Goal: Information Seeking & Learning: Learn about a topic

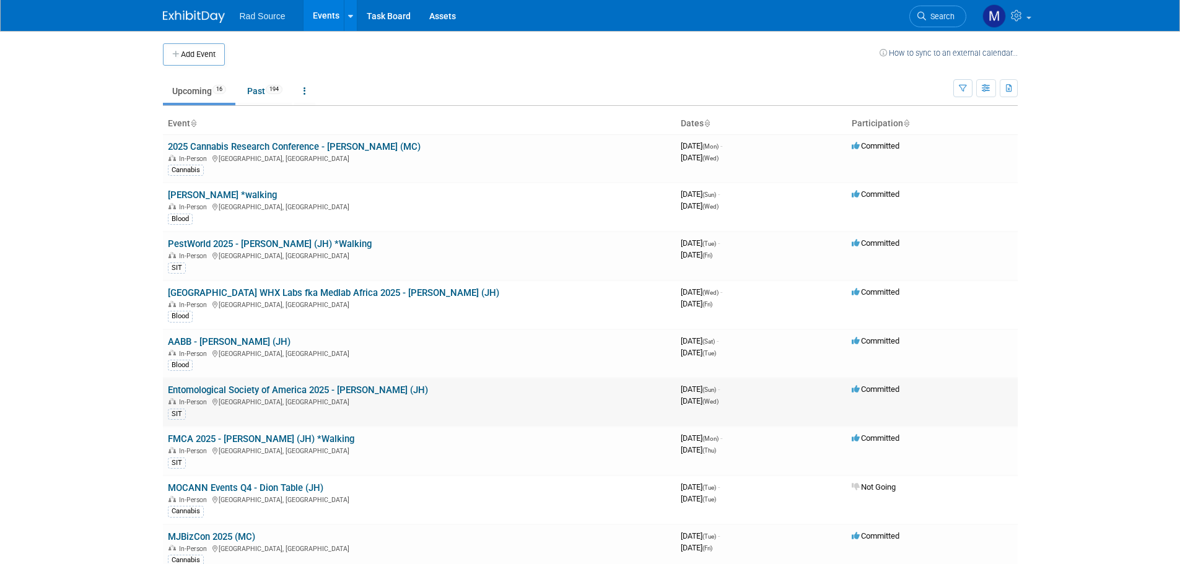
click at [306, 390] on link "Entomological Society of America 2025 - [PERSON_NAME] (JH)" at bounding box center [298, 390] width 260 height 11
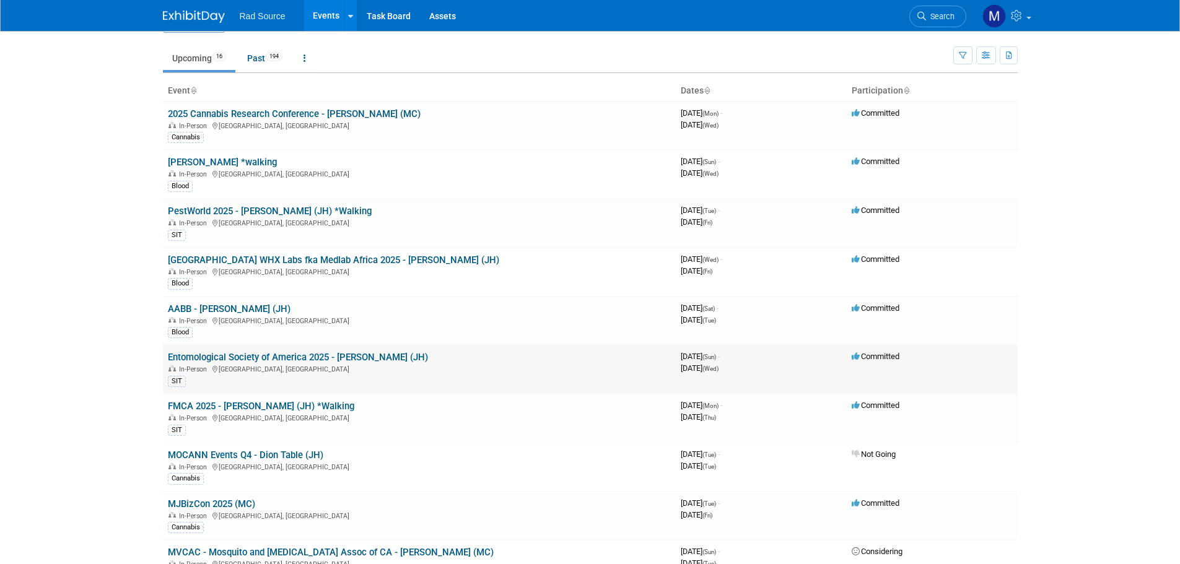
scroll to position [62, 0]
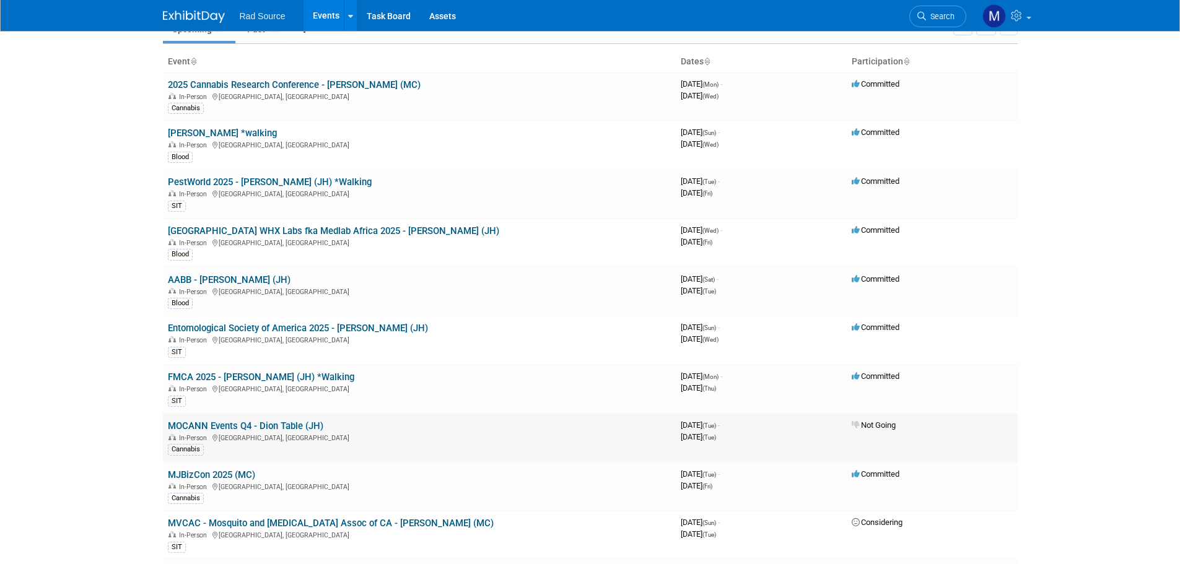
click at [189, 425] on link "MOCANN Events Q4 - Dion Table (JH)" at bounding box center [245, 425] width 155 height 11
click at [240, 285] on link "AABB - [PERSON_NAME] (JH)" at bounding box center [229, 279] width 123 height 11
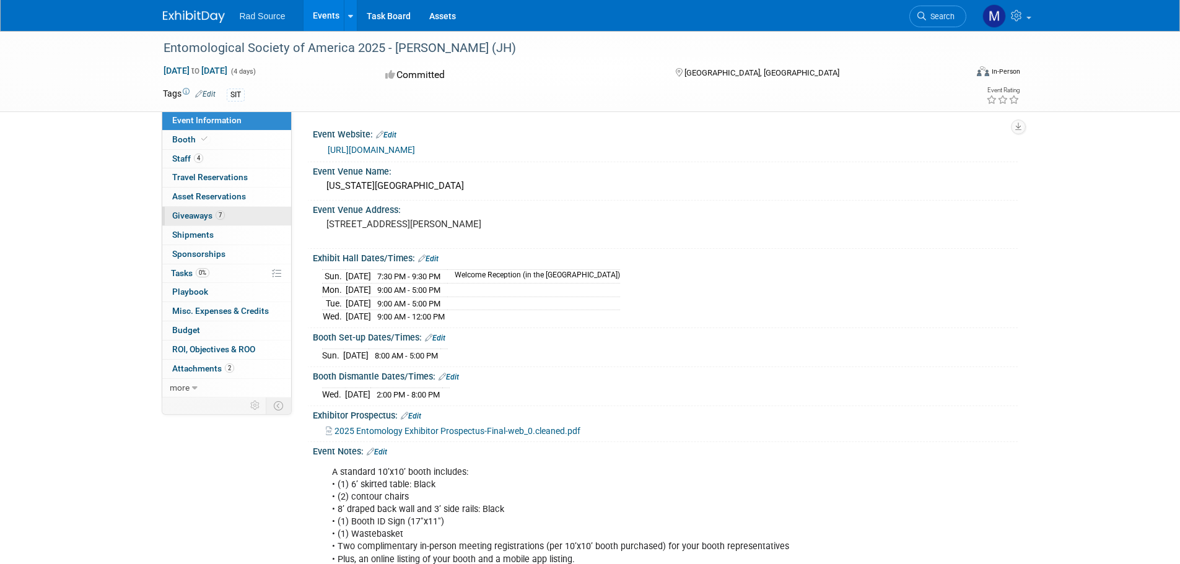
click at [245, 212] on link "7 Giveaways 7" at bounding box center [226, 216] width 129 height 19
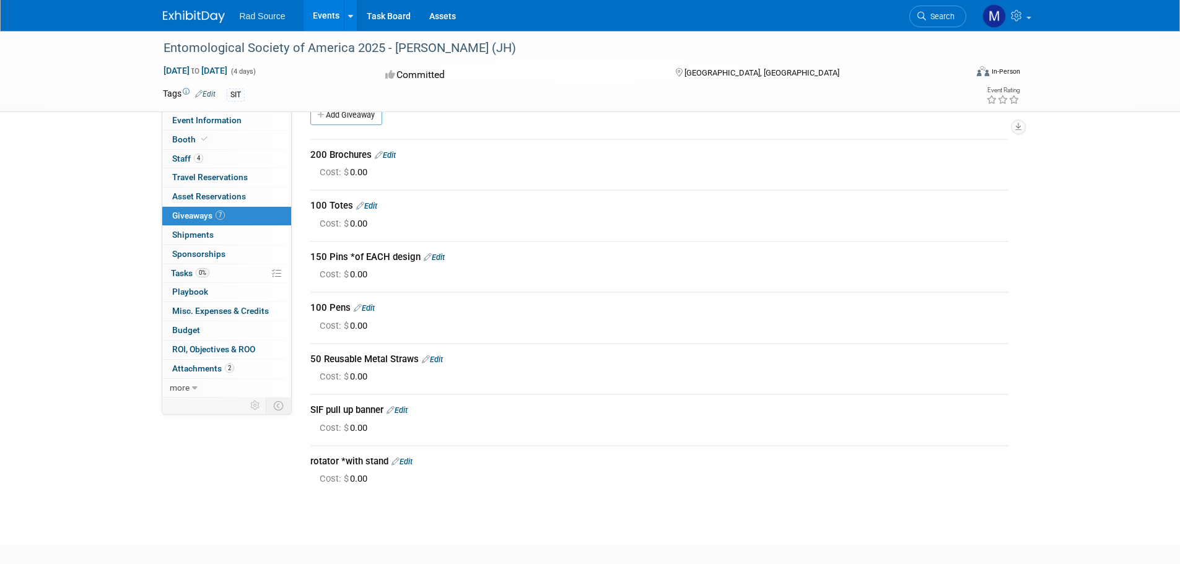
scroll to position [62, 0]
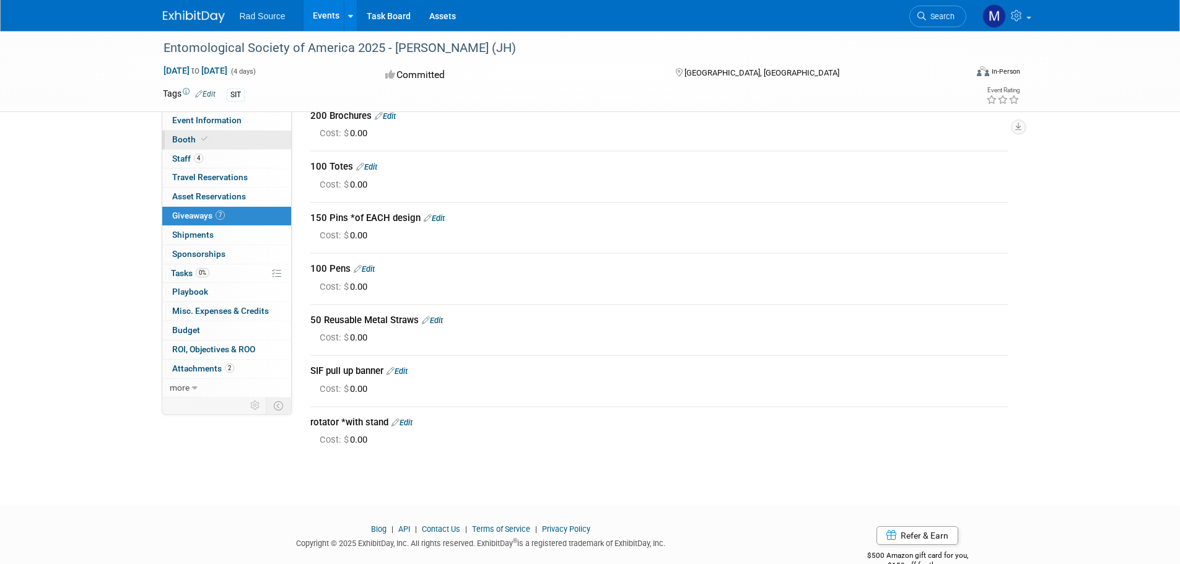
click at [218, 141] on link "Booth" at bounding box center [226, 140] width 129 height 19
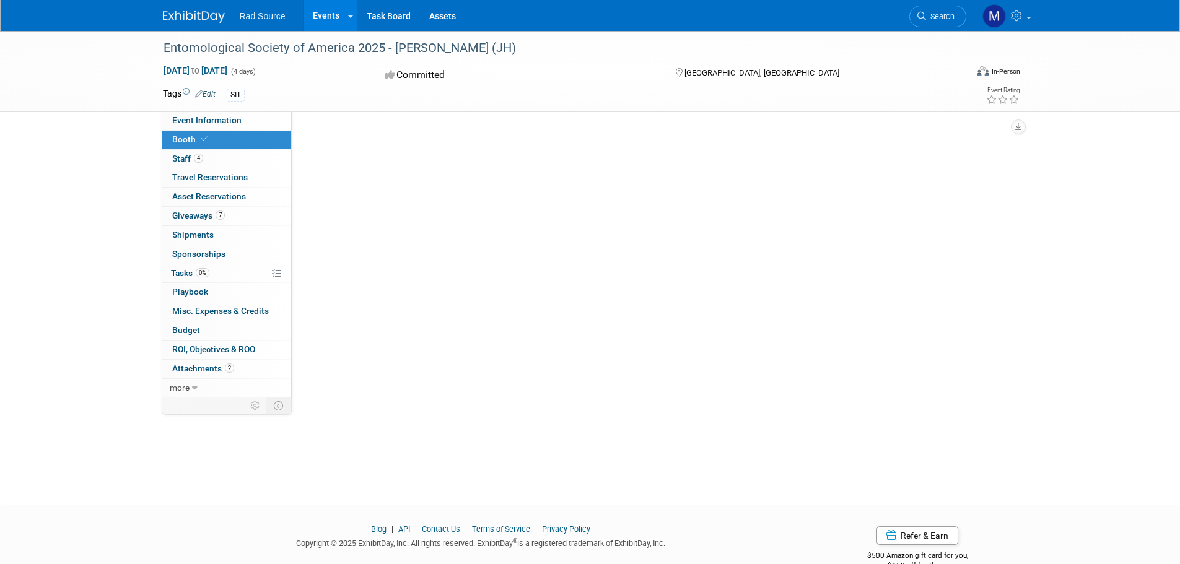
scroll to position [0, 0]
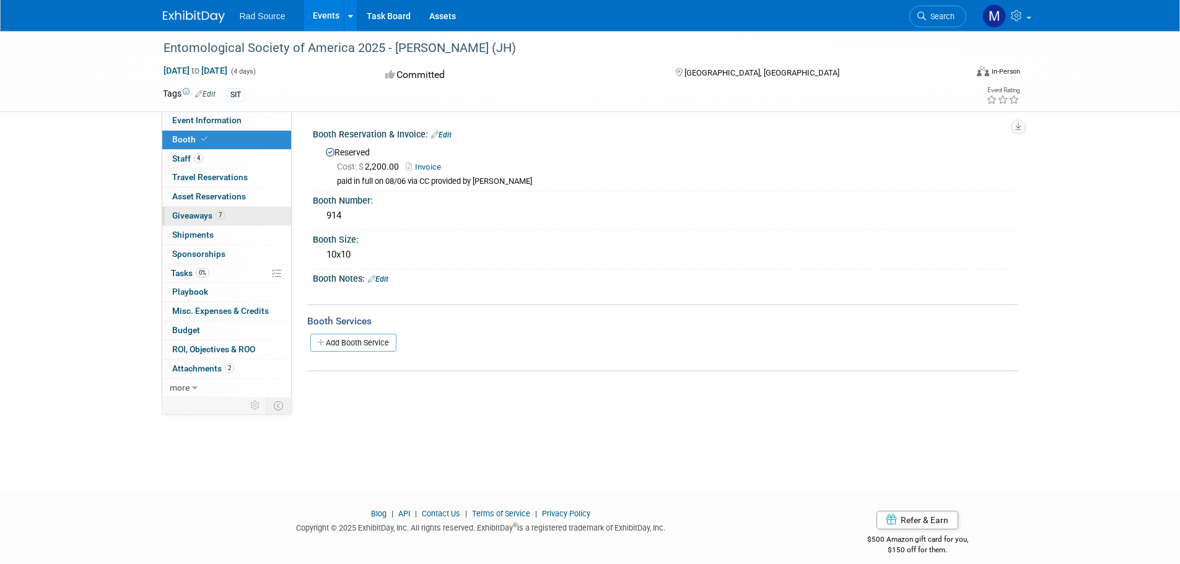
click at [209, 220] on link "7 Giveaways 7" at bounding box center [226, 216] width 129 height 19
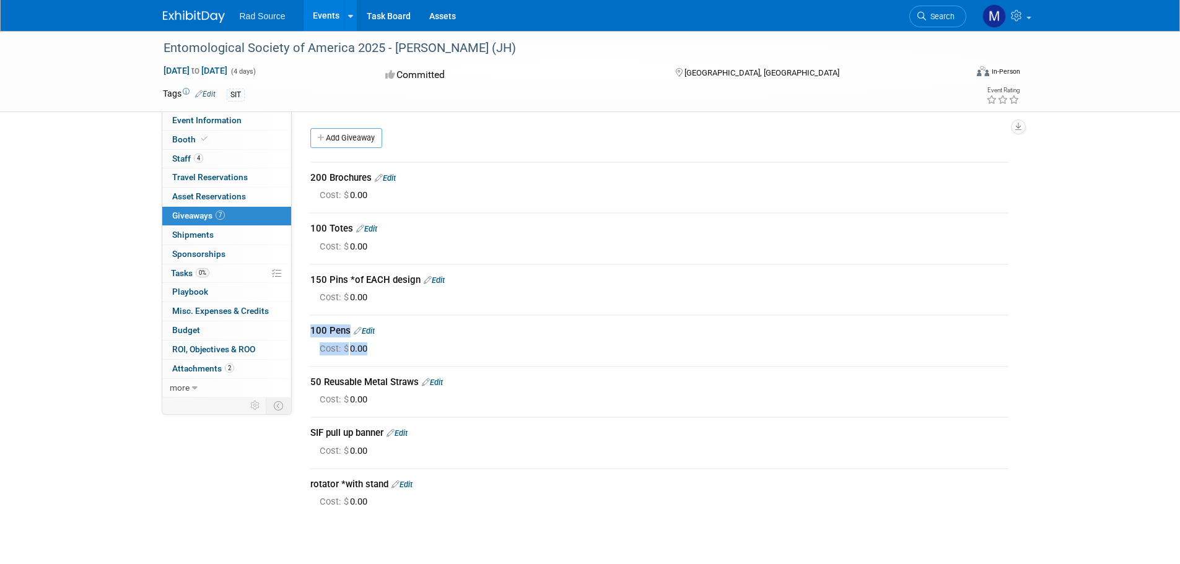
drag, startPoint x: 438, startPoint y: 312, endPoint x: 451, endPoint y: 359, distance: 48.7
click at [445, 350] on div "200 Brochures Edit Cost: $ 0.00 Edit" at bounding box center [659, 336] width 698 height 365
click at [460, 448] on div "Cost: $ 0.00" at bounding box center [664, 451] width 689 height 13
click at [196, 141] on span "Booth" at bounding box center [191, 139] width 38 height 10
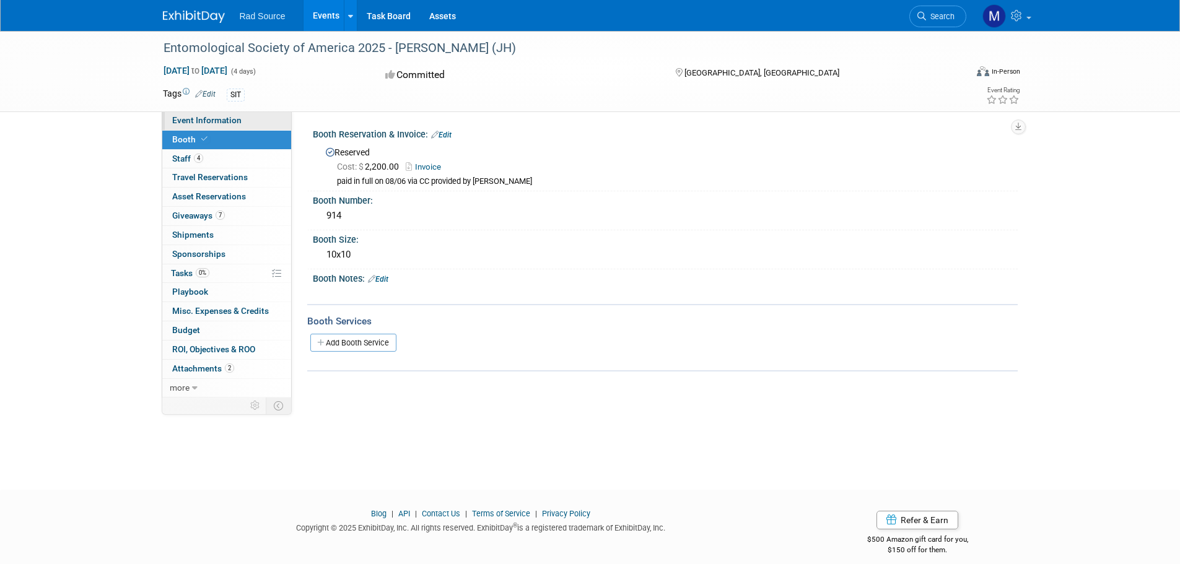
click at [243, 124] on link "Event Information" at bounding box center [226, 120] width 129 height 19
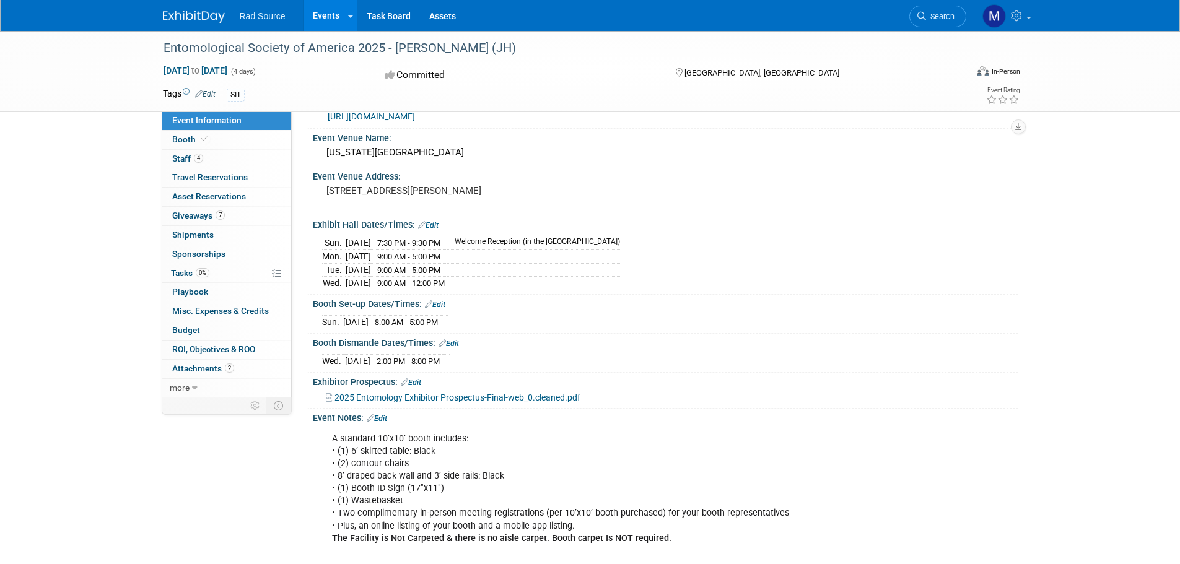
scroll to position [62, 0]
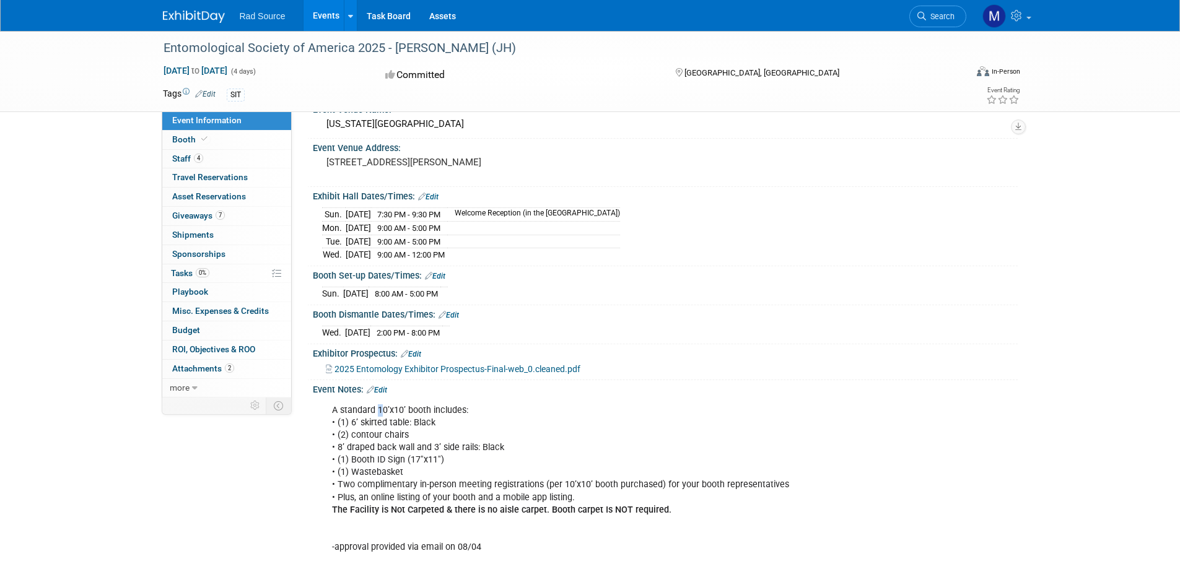
click at [381, 413] on div "A standard 10’x10’ booth includes: • (1) 6’ skirted table: Black • (2) contour …" at bounding box center [602, 522] width 558 height 248
click at [397, 419] on div "A standard 10’x10’ booth includes: • (1) 6’ skirted table: Black • (2) contour …" at bounding box center [602, 522] width 558 height 248
drag, startPoint x: 379, startPoint y: 413, endPoint x: 409, endPoint y: 424, distance: 31.7
click at [409, 424] on div "A standard 10’x10’ booth includes: • (1) 6’ skirted table: Black • (2) contour …" at bounding box center [602, 522] width 558 height 248
click at [408, 424] on div "A standard 10’x10’ booth includes: • (1) 6’ skirted table: Black • (2) contour …" at bounding box center [602, 522] width 558 height 248
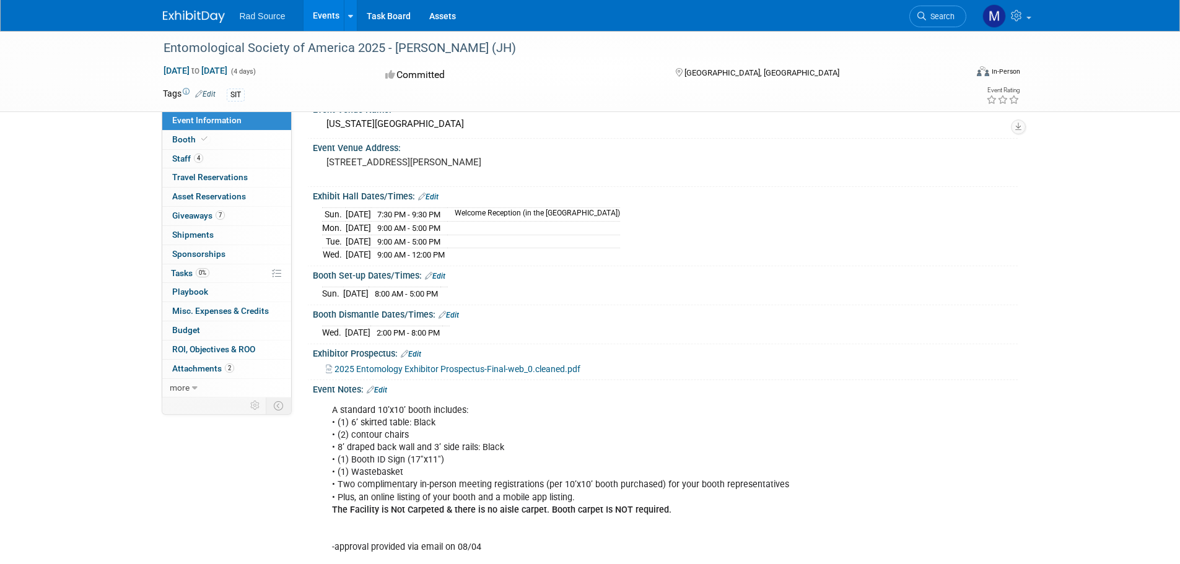
click at [363, 402] on div "A standard 10’x10’ booth includes: • (1) 6’ skirted table: Black • (2) contour …" at bounding box center [602, 522] width 558 height 248
click at [215, 154] on link "4 Staff 4" at bounding box center [226, 159] width 129 height 19
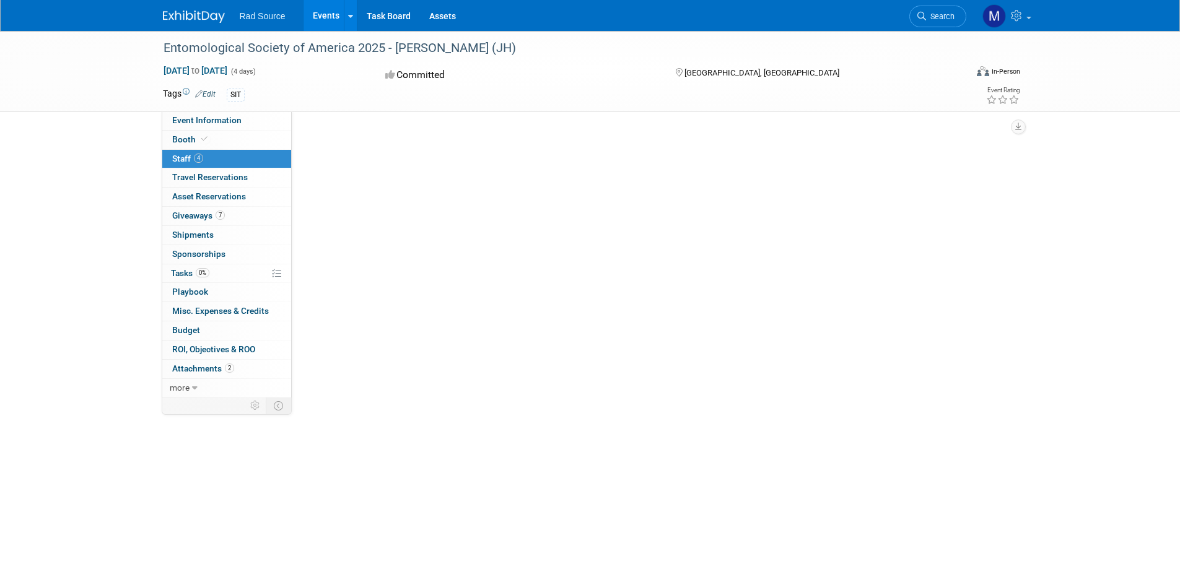
scroll to position [0, 0]
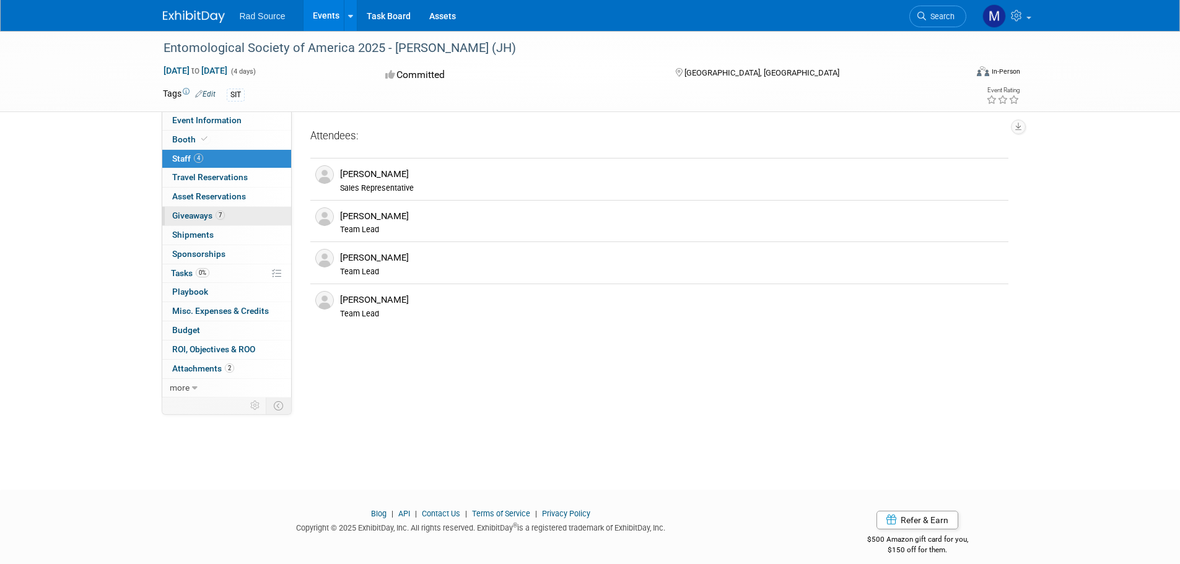
click at [230, 215] on link "7 Giveaways 7" at bounding box center [226, 216] width 129 height 19
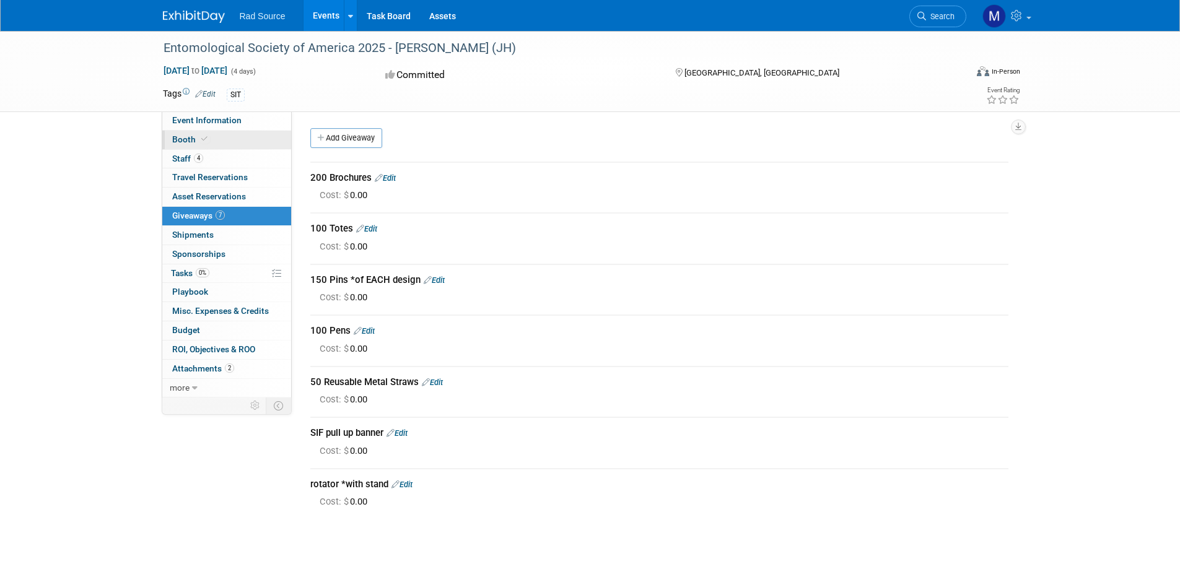
click at [217, 139] on link "Booth" at bounding box center [226, 140] width 129 height 19
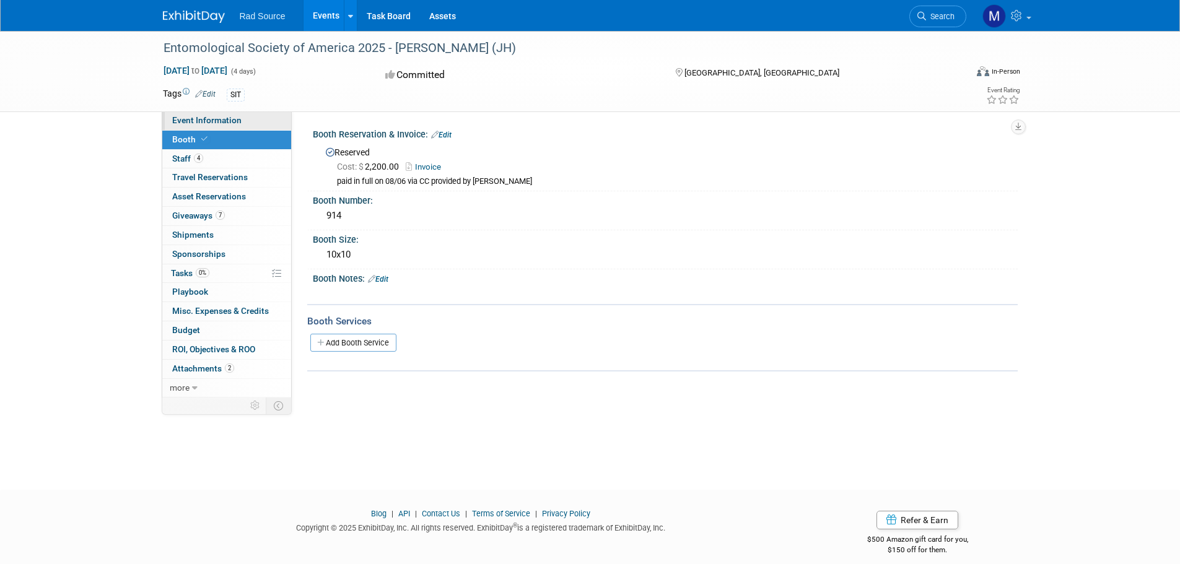
click at [246, 121] on link "Event Information" at bounding box center [226, 120] width 129 height 19
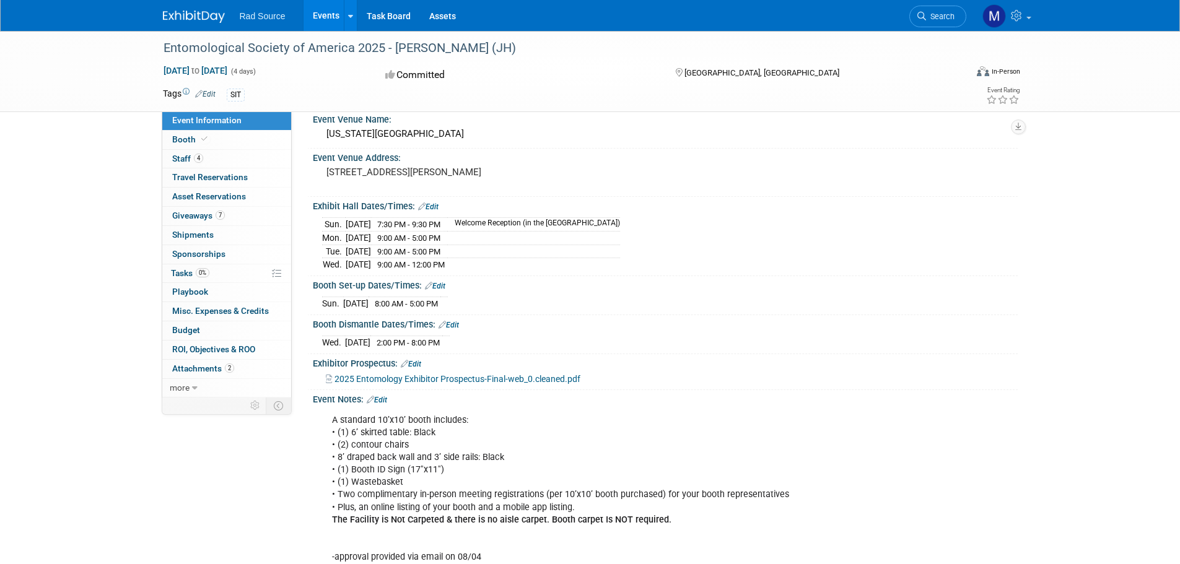
scroll to position [186, 0]
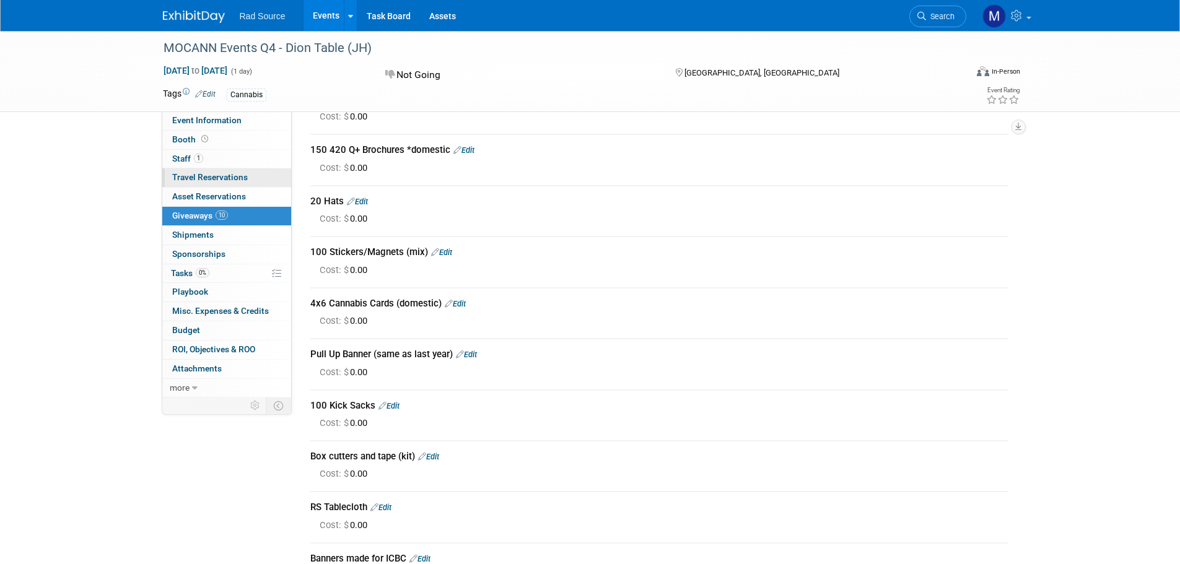
scroll to position [62, 0]
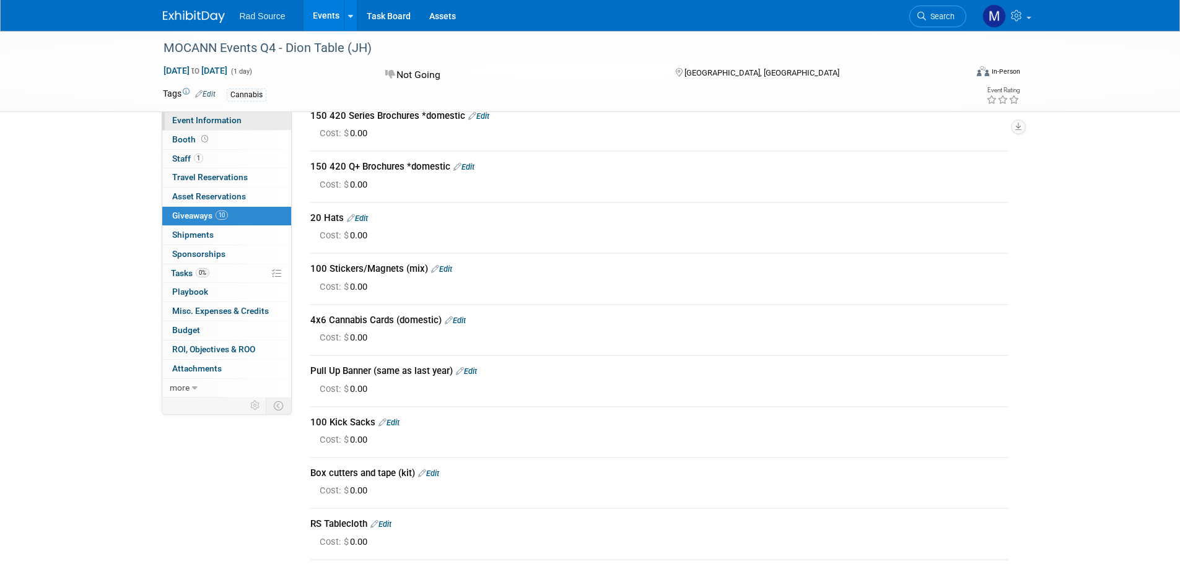
click at [235, 117] on span "Event Information" at bounding box center [206, 120] width 69 height 10
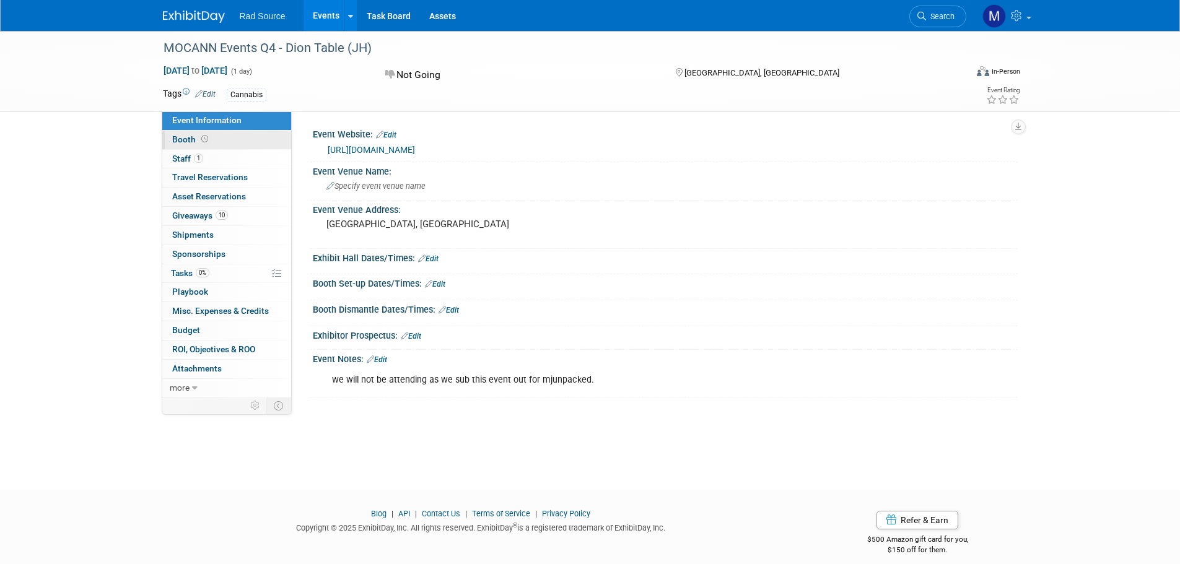
click at [261, 142] on link "Booth" at bounding box center [226, 140] width 129 height 19
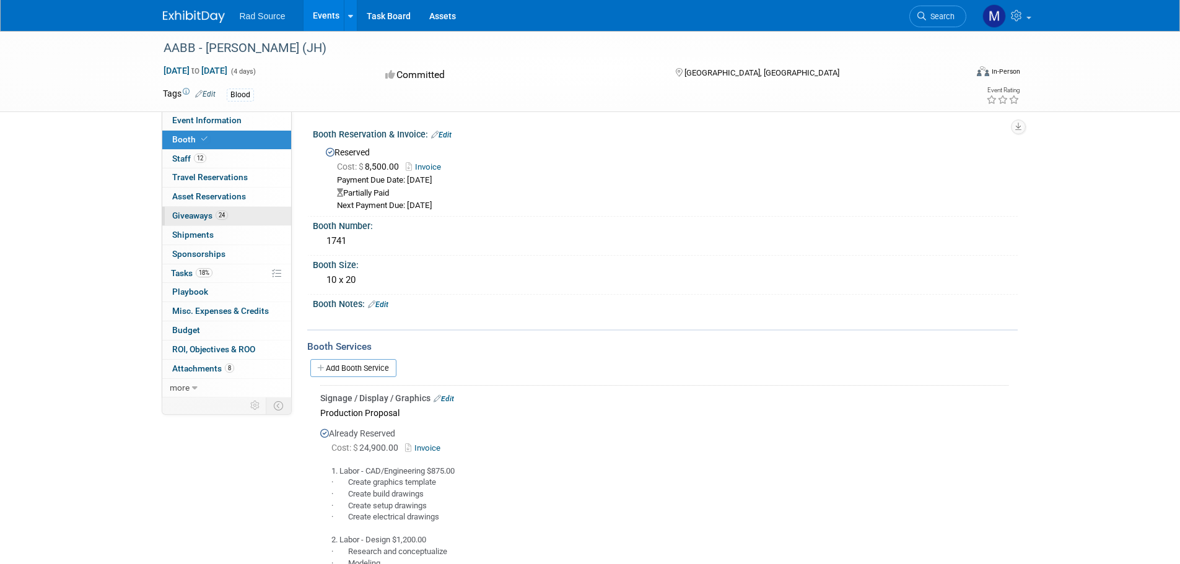
click at [234, 219] on link "24 Giveaways 24" at bounding box center [226, 216] width 129 height 19
